Goal: Transaction & Acquisition: Subscribe to service/newsletter

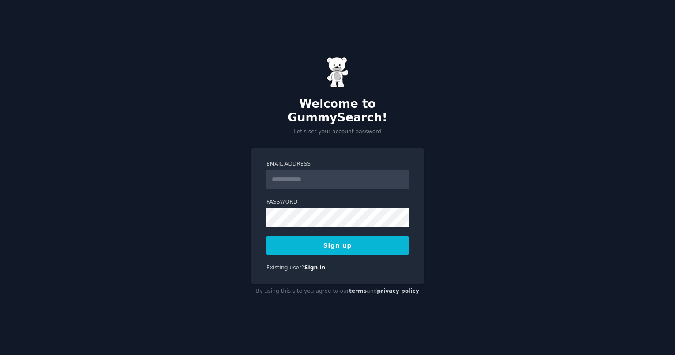
click at [378, 171] on input "Email Address" at bounding box center [337, 179] width 142 height 19
type input "**"
type input "****"
type input "**********"
click at [324, 228] on form "**********" at bounding box center [337, 207] width 142 height 94
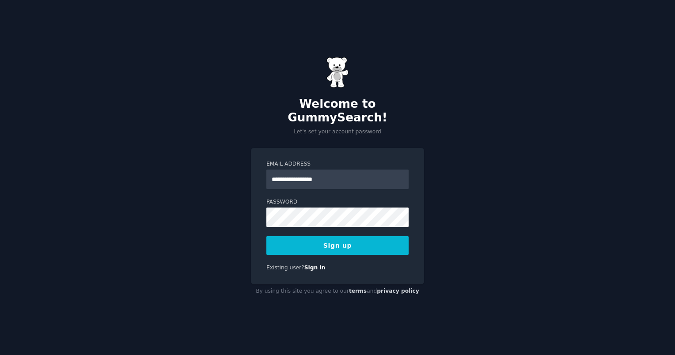
click at [325, 236] on button "Sign up" at bounding box center [337, 245] width 142 height 19
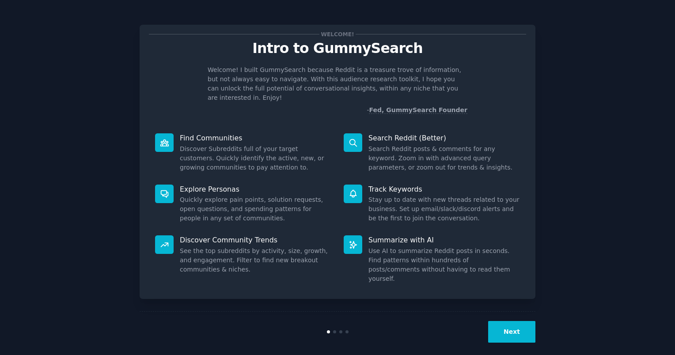
click at [520, 321] on button "Next" at bounding box center [511, 332] width 47 height 22
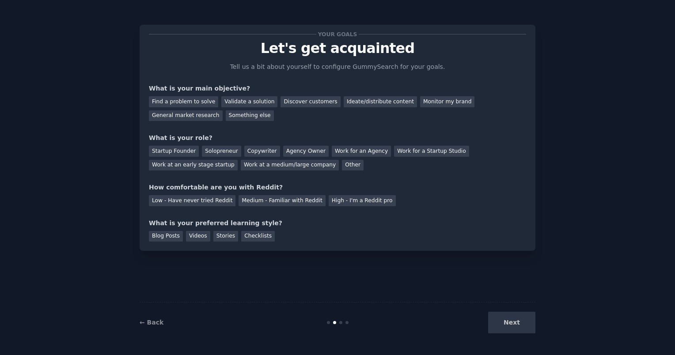
click at [520, 316] on div "Next" at bounding box center [469, 323] width 132 height 22
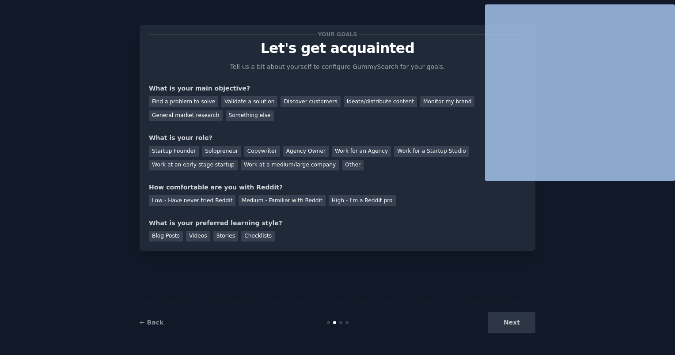
click at [520, 316] on div "Next" at bounding box center [469, 323] width 132 height 22
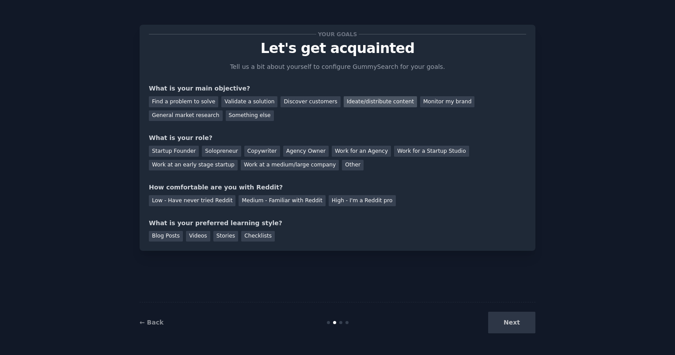
click at [373, 97] on div "Ideate/distribute content" at bounding box center [379, 101] width 73 height 11
click at [179, 149] on div "Startup Founder" at bounding box center [174, 151] width 50 height 11
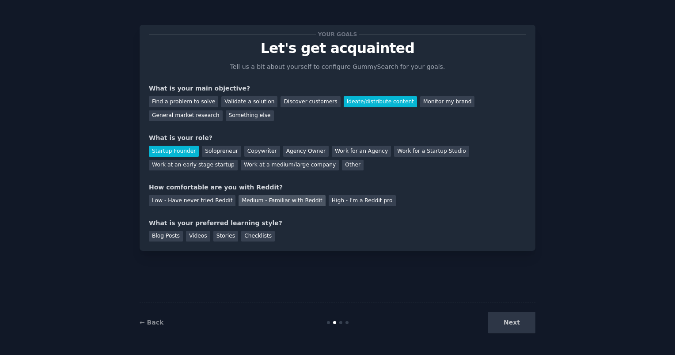
click at [274, 201] on div "Medium - Familiar with Reddit" at bounding box center [281, 200] width 87 height 11
click at [217, 234] on div "Stories" at bounding box center [225, 236] width 25 height 11
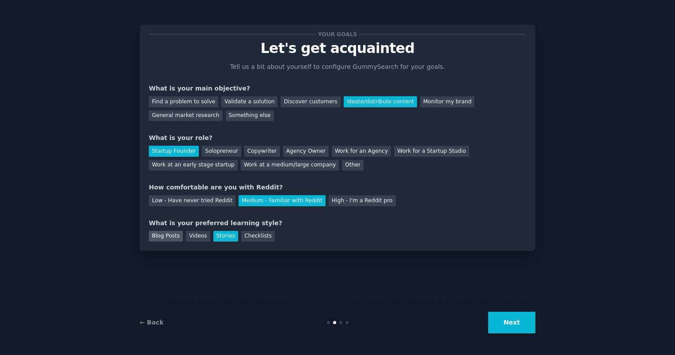
click at [169, 236] on div "Blog Posts" at bounding box center [166, 236] width 34 height 11
click at [524, 327] on button "Next" at bounding box center [511, 323] width 47 height 22
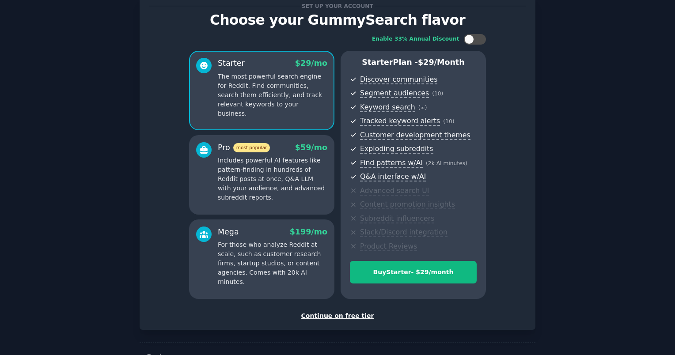
scroll to position [31, 0]
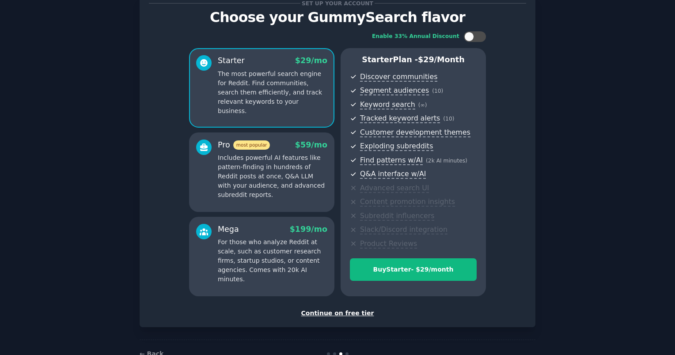
click at [355, 316] on div "Continue on free tier" at bounding box center [337, 313] width 377 height 9
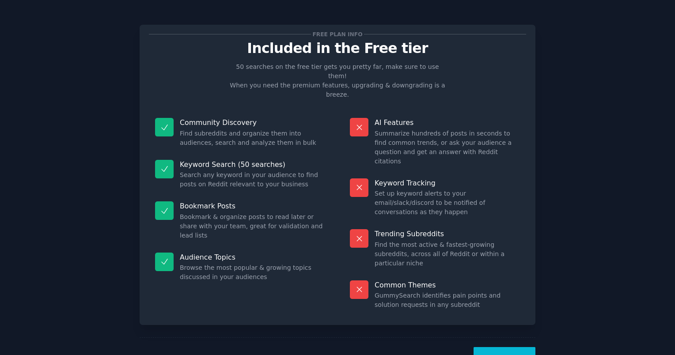
click at [513, 347] on button "Let's Go!" at bounding box center [504, 358] width 62 height 22
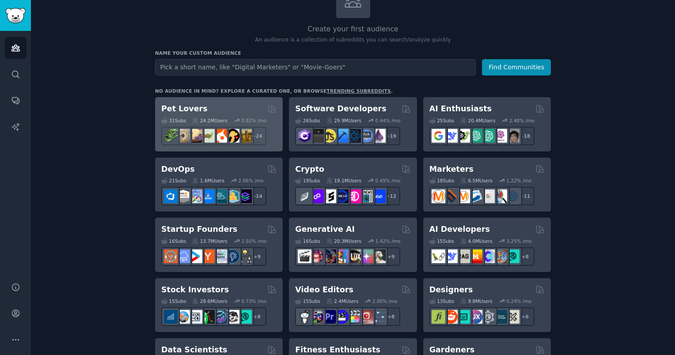
scroll to position [72, 0]
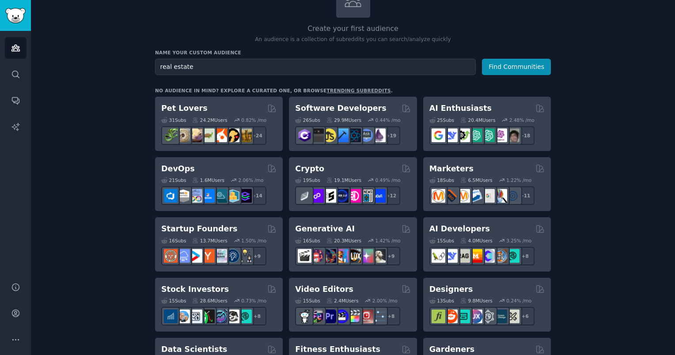
type input "real estate"
click at [482, 59] on button "Find Communities" at bounding box center [516, 67] width 69 height 16
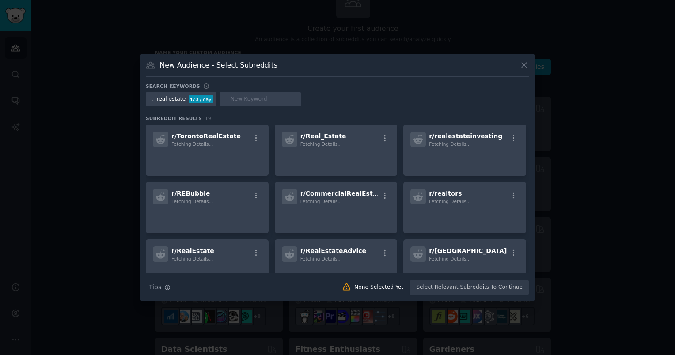
click at [518, 62] on div "New Audience - Select Subreddits" at bounding box center [337, 68] width 383 height 17
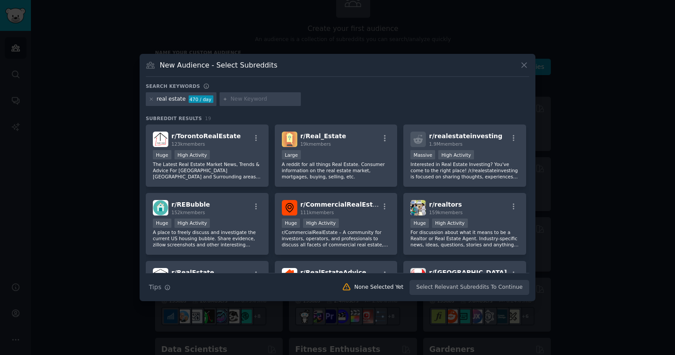
click at [528, 30] on div at bounding box center [337, 177] width 675 height 355
